Goal: Task Accomplishment & Management: Manage account settings

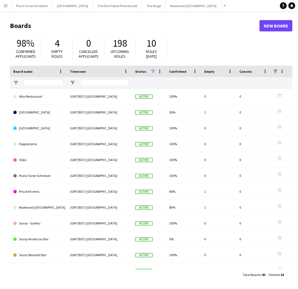
click at [7, 8] on button "Menu" at bounding box center [5, 5] width 11 height 11
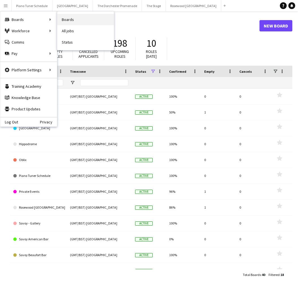
click at [66, 19] on link "Boards" at bounding box center [85, 19] width 57 height 11
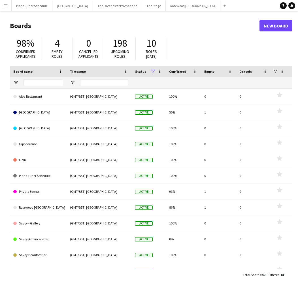
click at [7, 9] on button "Menu" at bounding box center [5, 5] width 11 height 11
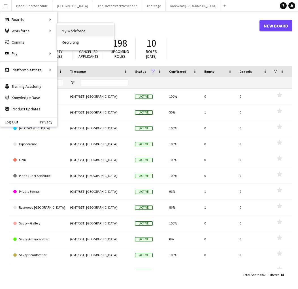
click at [69, 31] on link "My Workforce" at bounding box center [85, 30] width 57 height 11
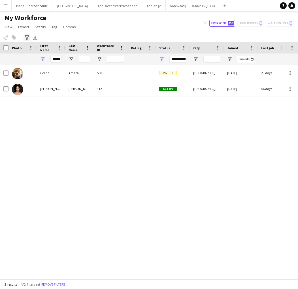
click at [26, 39] on icon "Advanced filters" at bounding box center [27, 37] width 5 height 5
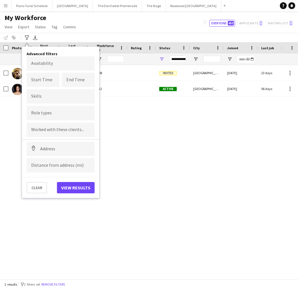
click at [45, 114] on input "Type to search role types..." at bounding box center [60, 113] width 59 height 5
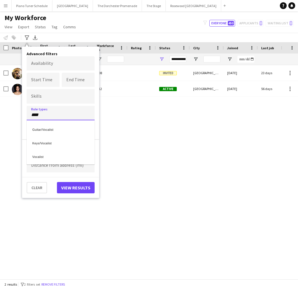
type input "****"
click at [39, 156] on div "Vocalist" at bounding box center [61, 156] width 68 height 14
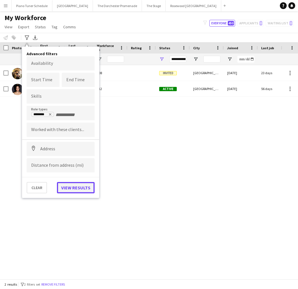
click at [65, 188] on button "View results" at bounding box center [76, 187] width 38 height 11
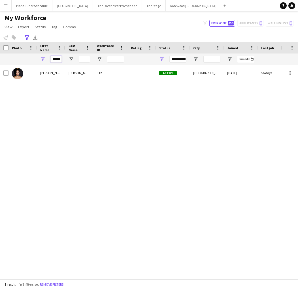
drag, startPoint x: 53, startPoint y: 59, endPoint x: 76, endPoint y: 60, distance: 23.0
click at [74, 60] on div "******" at bounding box center [303, 59] width 606 height 11
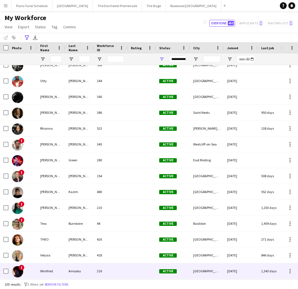
click at [56, 275] on div "Winifried" at bounding box center [51, 272] width 28 height 16
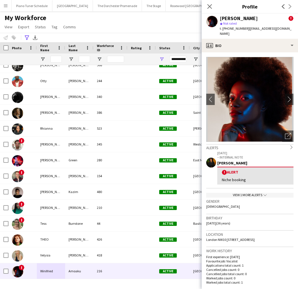
drag, startPoint x: 262, startPoint y: 18, endPoint x: 222, endPoint y: 15, distance: 40.3
click at [221, 16] on div "[PERSON_NAME] !" at bounding box center [257, 18] width 74 height 5
copy div "[PERSON_NAME]"
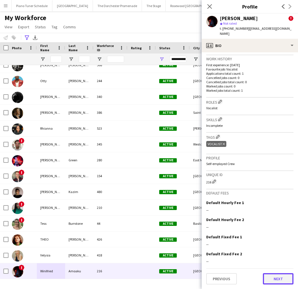
click at [274, 277] on button "Next" at bounding box center [278, 279] width 31 height 11
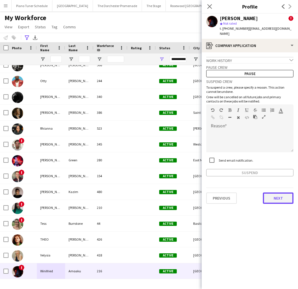
click at [274, 196] on button "Next" at bounding box center [278, 198] width 31 height 11
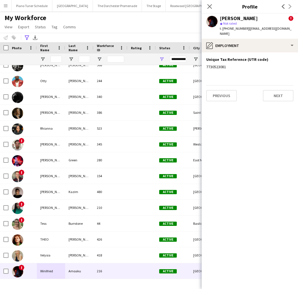
click at [280, 97] on app-section-data-types "Unique Tax Reference (UTR code) Edit this field 7730523081 Previous Next" at bounding box center [250, 170] width 96 height 237
click at [280, 90] on button "Next" at bounding box center [278, 95] width 31 height 11
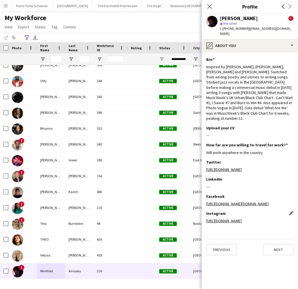
click at [234, 219] on link "[URL][DOMAIN_NAME]" at bounding box center [223, 221] width 35 height 5
drag, startPoint x: 281, startPoint y: 211, endPoint x: 206, endPoint y: 212, distance: 75.1
click at [206, 219] on div "[URL][DOMAIN_NAME]" at bounding box center [249, 221] width 87 height 5
copy link "[URL][DOMAIN_NAME]"
click at [111, 4] on button "The Dorchester Promenade Close" at bounding box center [117, 5] width 49 height 11
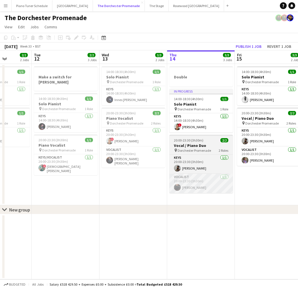
scroll to position [0, 158]
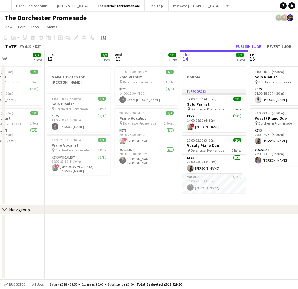
click at [204, 145] on h3 "Vocal / Piano Duo" at bounding box center [214, 145] width 63 height 5
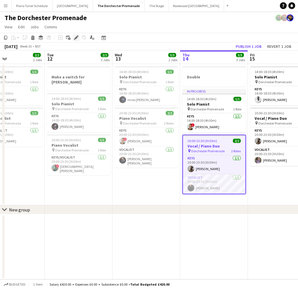
click at [77, 35] on icon "Edit" at bounding box center [76, 37] width 5 height 5
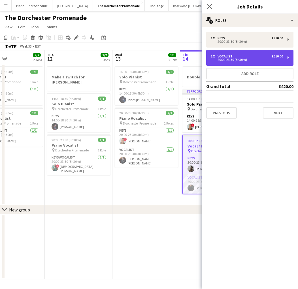
click at [243, 55] on div "1 x Vocalist £210.00" at bounding box center [247, 56] width 72 height 4
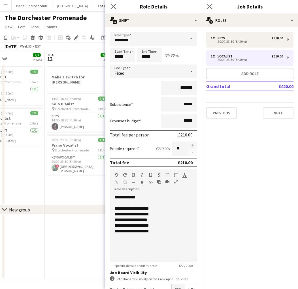
click at [109, 10] on app-icon "Close pop-in" at bounding box center [113, 7] width 8 height 8
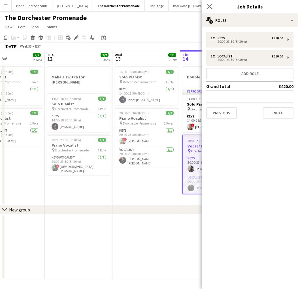
click at [214, 7] on div "Close pop-in" at bounding box center [210, 6] width 16 height 13
click at [212, 6] on icon "Close pop-in" at bounding box center [209, 6] width 5 height 5
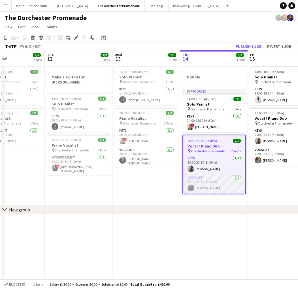
click at [212, 181] on app-card-role "Vocalist [DATE] 20:00-23:30 (3h30m) [PERSON_NAME]" at bounding box center [214, 184] width 62 height 19
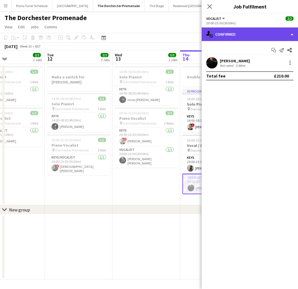
click at [293, 31] on div "single-neutral-actions-check-2 Confirmed" at bounding box center [250, 34] width 96 height 14
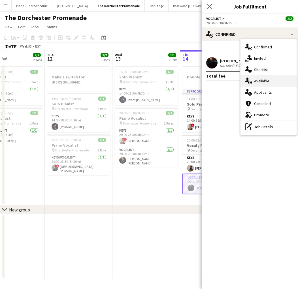
click at [276, 81] on div "single-neutral-actions-upload Available" at bounding box center [269, 80] width 56 height 11
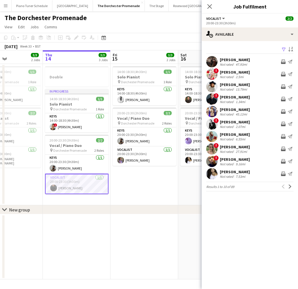
scroll to position [0, 162]
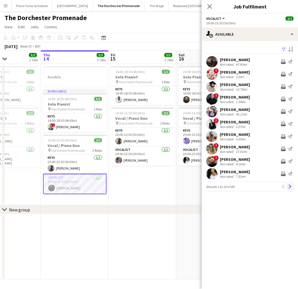
click at [292, 187] on app-icon "Next" at bounding box center [290, 187] width 4 height 4
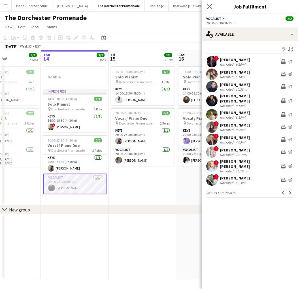
click at [292, 191] on app-icon "Next" at bounding box center [290, 193] width 4 height 4
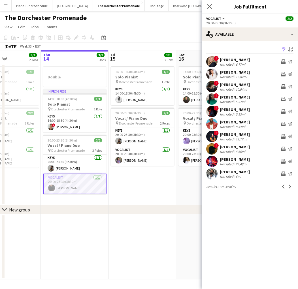
click at [292, 187] on app-icon "Next" at bounding box center [290, 187] width 4 height 4
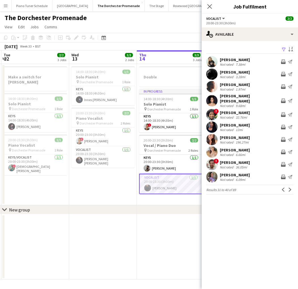
scroll to position [0, 205]
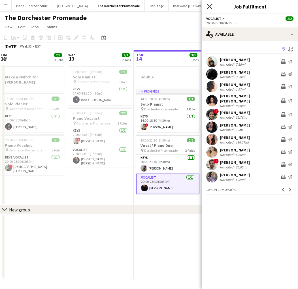
click at [212, 8] on icon "Close pop-in" at bounding box center [209, 6] width 5 height 5
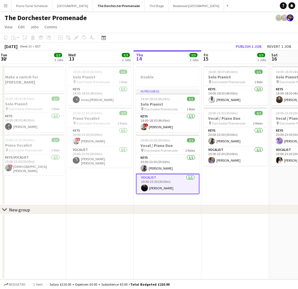
click at [8, 4] on button "Menu" at bounding box center [5, 5] width 11 height 11
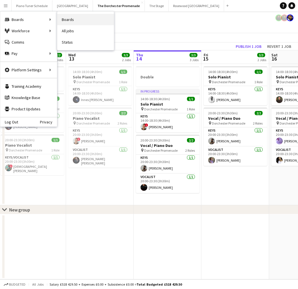
click at [63, 22] on link "Boards" at bounding box center [85, 19] width 57 height 11
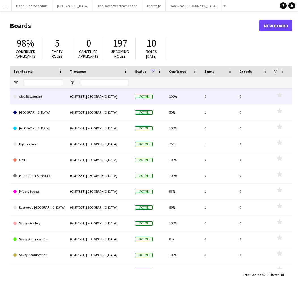
click at [38, 98] on link "Alba Restaurant" at bounding box center [38, 97] width 50 height 16
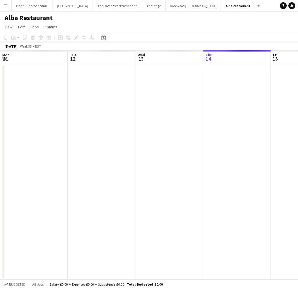
scroll to position [0, 135]
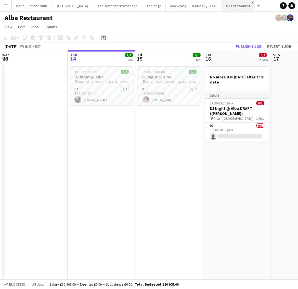
click at [252, 3] on app-icon "Close" at bounding box center [253, 2] width 2 height 2
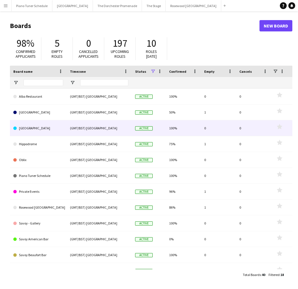
click at [41, 130] on link "[GEOGRAPHIC_DATA]" at bounding box center [38, 128] width 50 height 16
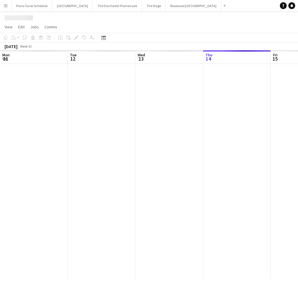
scroll to position [0, 135]
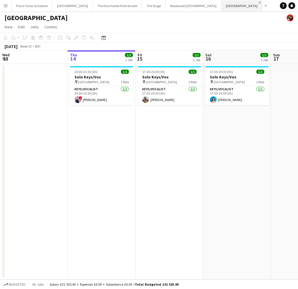
click at [259, 3] on app-icon "Close" at bounding box center [260, 2] width 2 height 2
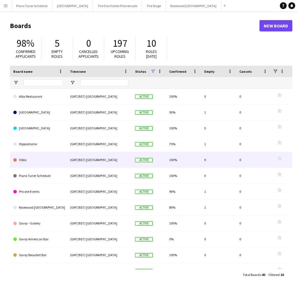
click at [46, 160] on link "Oblix" at bounding box center [38, 160] width 50 height 16
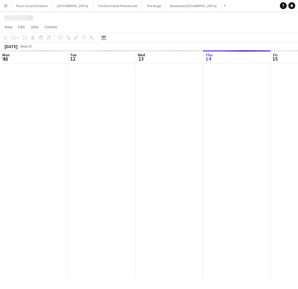
scroll to position [0, 135]
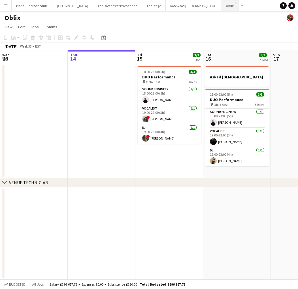
click at [235, 2] on app-icon "Close" at bounding box center [236, 2] width 2 height 2
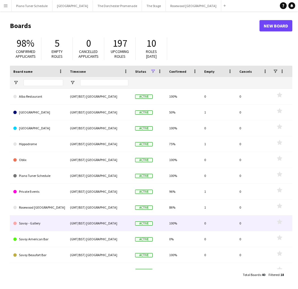
click at [51, 218] on link "Savoy - Gallery" at bounding box center [38, 224] width 50 height 16
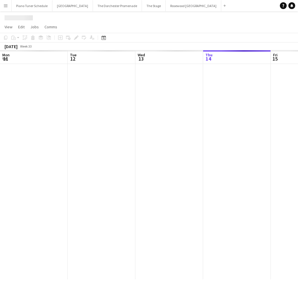
scroll to position [0, 135]
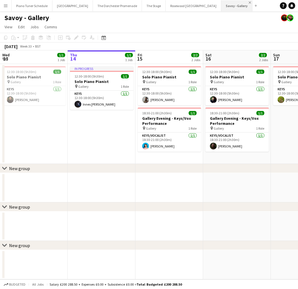
click at [249, 3] on app-icon "Close" at bounding box center [250, 2] width 2 height 2
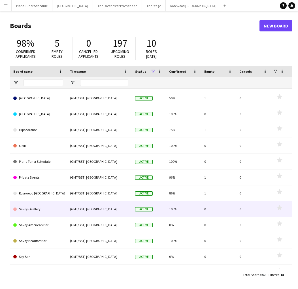
scroll to position [15, 0]
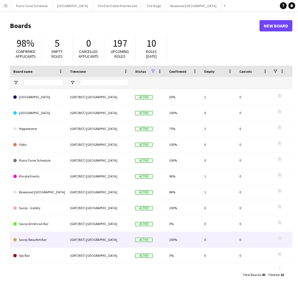
click at [42, 240] on link "Savoy Beaufort Bar" at bounding box center [38, 240] width 50 height 16
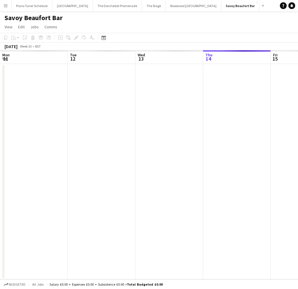
scroll to position [0, 135]
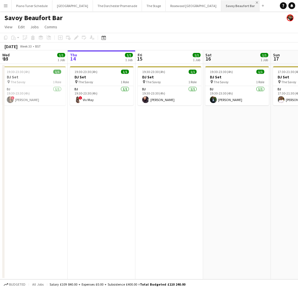
click at [256, 3] on app-icon "Close" at bounding box center [257, 2] width 2 height 2
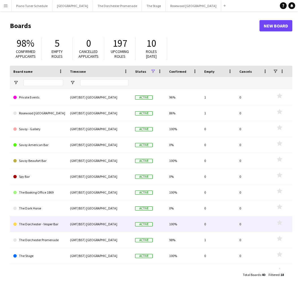
scroll to position [98, 0]
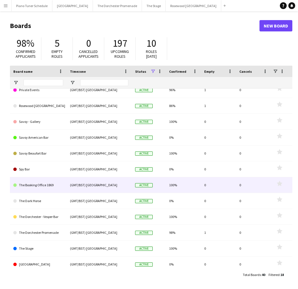
click at [68, 188] on div "(GMT/BST) [GEOGRAPHIC_DATA]" at bounding box center [99, 185] width 65 height 16
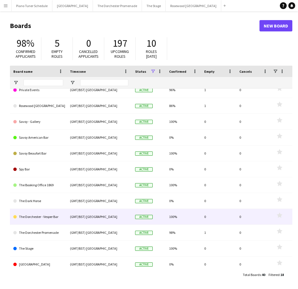
click at [60, 217] on link "The Dorchester - Vesper Bar" at bounding box center [38, 217] width 50 height 16
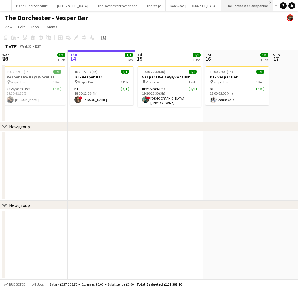
click at [269, 3] on app-icon "Close" at bounding box center [270, 2] width 2 height 2
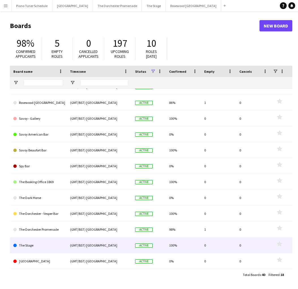
click at [60, 248] on link "The Stage" at bounding box center [38, 246] width 50 height 16
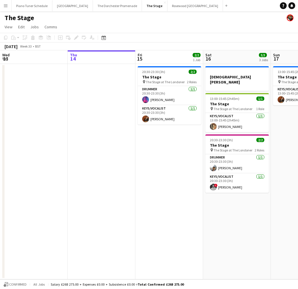
click at [9, 4] on button "Menu" at bounding box center [5, 5] width 11 height 11
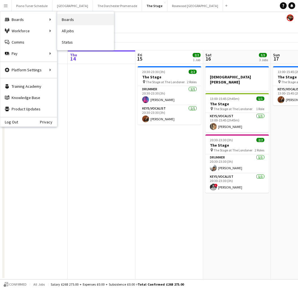
click at [69, 19] on link "Boards" at bounding box center [85, 19] width 57 height 11
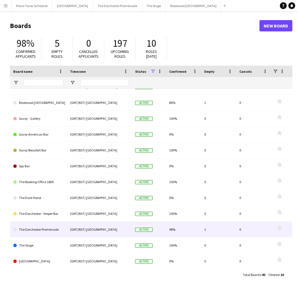
click at [52, 230] on link "The Dorchester Promenade" at bounding box center [38, 230] width 50 height 16
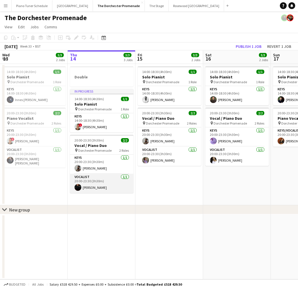
click at [96, 178] on app-card-role "Vocalist [DATE] 20:00-23:30 (3h30m) [PERSON_NAME]" at bounding box center [101, 183] width 63 height 19
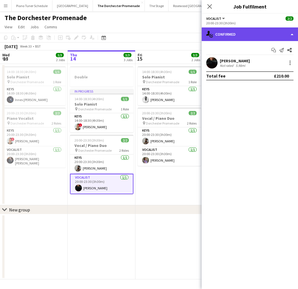
click at [292, 37] on div "single-neutral-actions-check-2 Confirmed" at bounding box center [250, 34] width 96 height 14
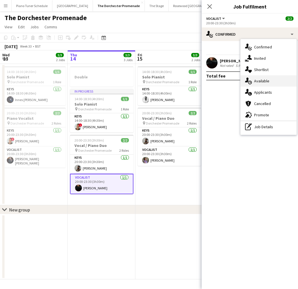
click at [273, 81] on div "single-neutral-actions-upload Available" at bounding box center [269, 80] width 56 height 11
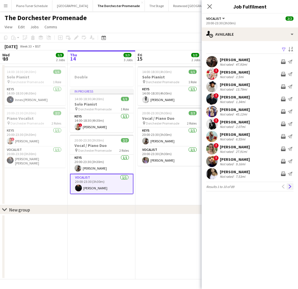
click at [287, 189] on button "Next" at bounding box center [290, 186] width 7 height 7
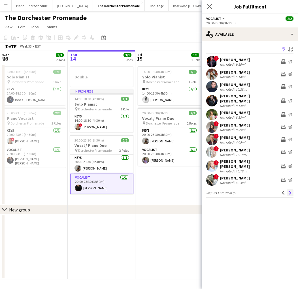
click at [290, 191] on app-icon "Next" at bounding box center [290, 193] width 4 height 4
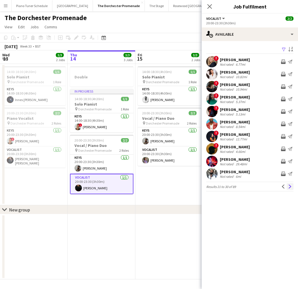
click at [290, 187] on app-icon "Next" at bounding box center [290, 187] width 4 height 4
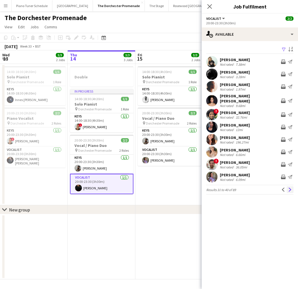
click at [290, 188] on app-icon "Next" at bounding box center [290, 190] width 4 height 4
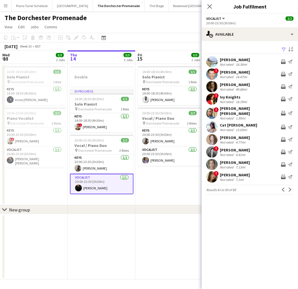
click at [290, 188] on app-icon "Next" at bounding box center [290, 190] width 4 height 4
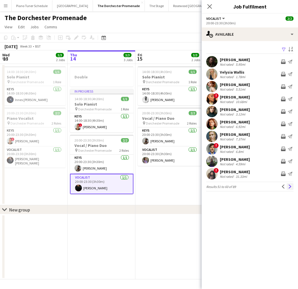
click at [290, 186] on app-icon "Next" at bounding box center [290, 187] width 4 height 4
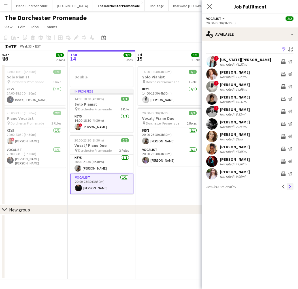
click at [289, 185] on app-icon "Next" at bounding box center [290, 187] width 4 height 4
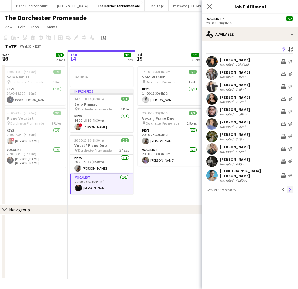
click at [290, 188] on app-icon "Next" at bounding box center [290, 190] width 4 height 4
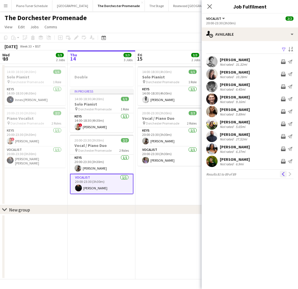
click at [283, 173] on app-icon "Previous" at bounding box center [283, 174] width 4 height 4
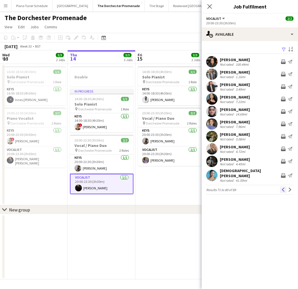
click at [283, 188] on app-icon "Previous" at bounding box center [283, 190] width 4 height 4
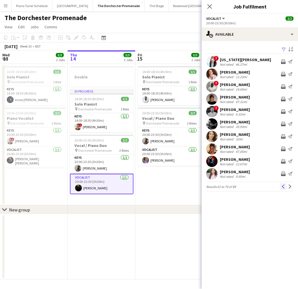
click at [283, 186] on app-icon "Previous" at bounding box center [283, 187] width 4 height 4
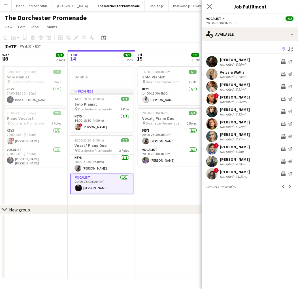
click at [283, 186] on app-icon "Previous" at bounding box center [283, 187] width 4 height 4
